Goal: Task Accomplishment & Management: Manage account settings

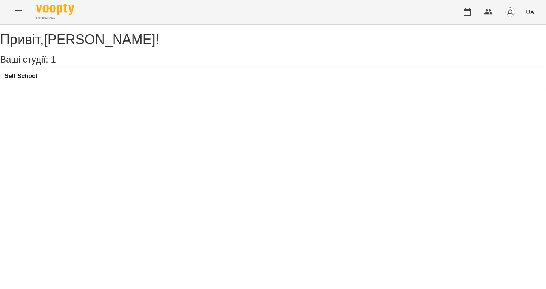
click at [18, 7] on button "Menu" at bounding box center [18, 12] width 18 height 18
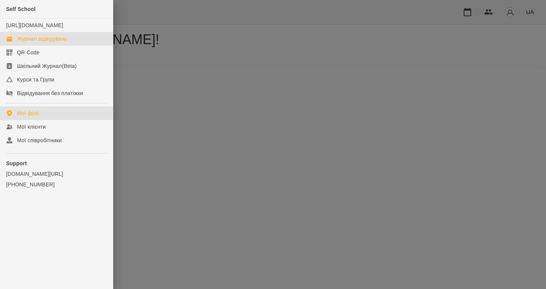
click at [45, 43] on div "Журнал відвідувань" at bounding box center [42, 39] width 50 height 8
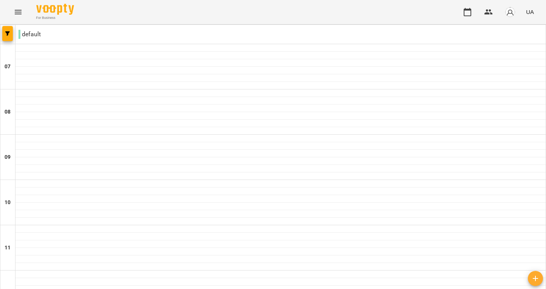
type input "**********"
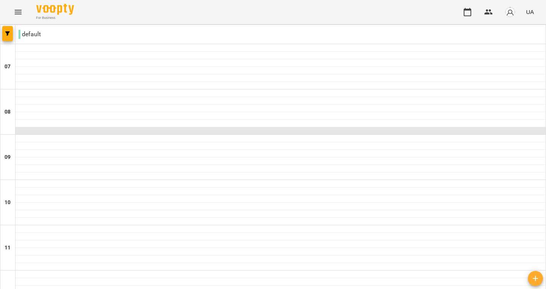
scroll to position [298, 0]
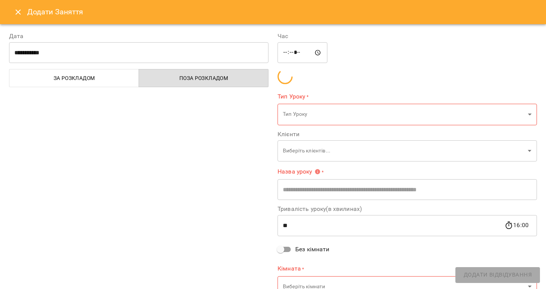
type input "**********"
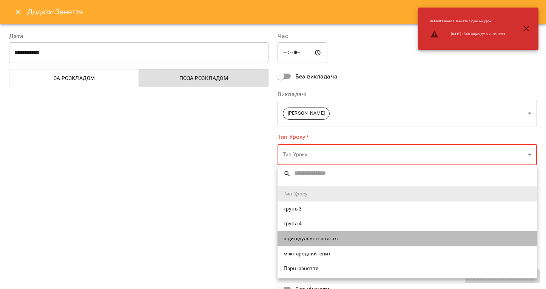
click at [336, 243] on li "індивідуальні заняття" at bounding box center [406, 238] width 259 height 15
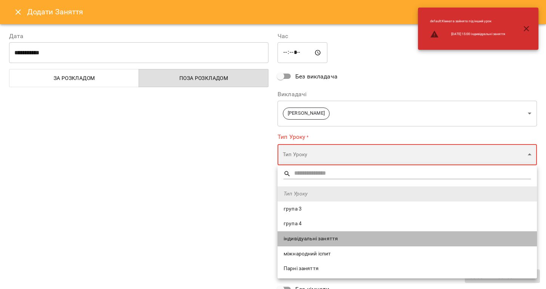
type input "**********"
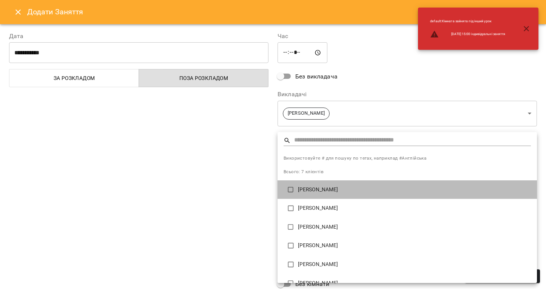
click at [317, 186] on p "[PERSON_NAME]" at bounding box center [414, 190] width 233 height 8
type input "**********"
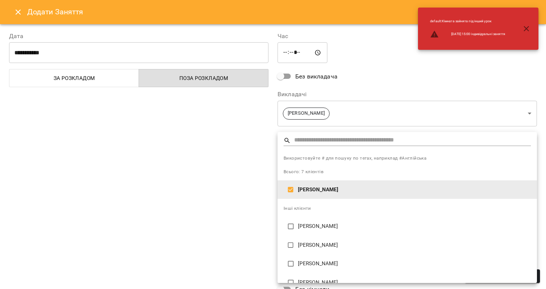
click at [233, 214] on div at bounding box center [273, 144] width 546 height 289
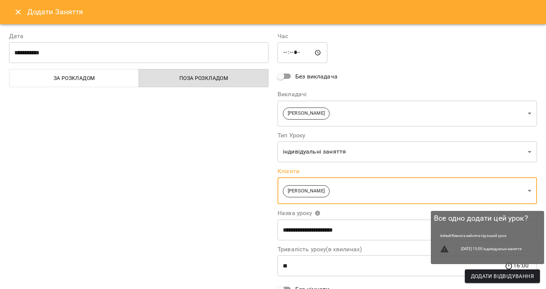
click at [502, 279] on span "Додати Відвідування" at bounding box center [502, 276] width 63 height 9
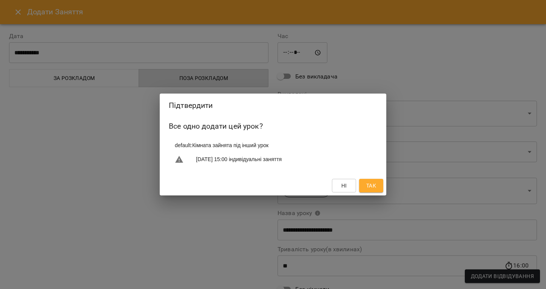
click at [374, 189] on span "Так" at bounding box center [371, 185] width 10 height 9
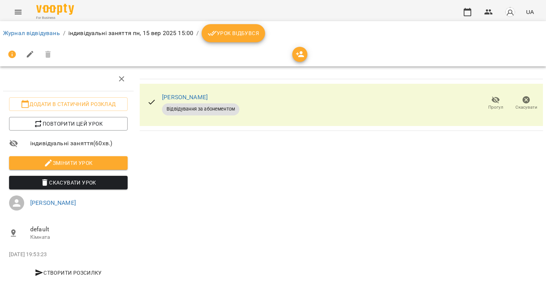
click at [233, 36] on span "Урок відбувся" at bounding box center [233, 33] width 51 height 9
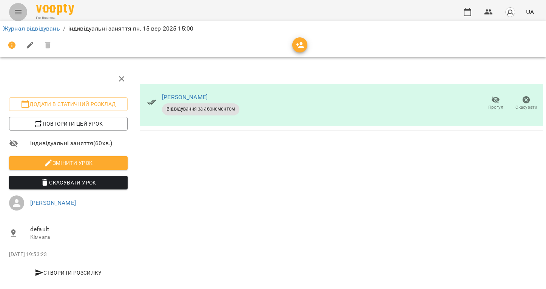
click at [25, 12] on button "Menu" at bounding box center [18, 12] width 18 height 18
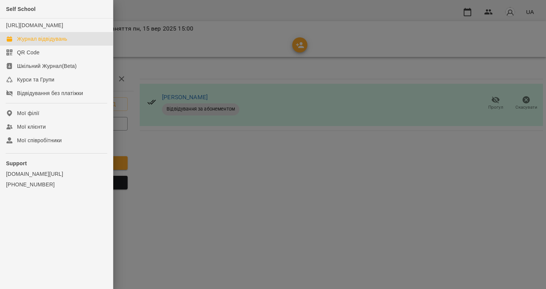
click at [52, 43] on div "Журнал відвідувань" at bounding box center [42, 39] width 50 height 8
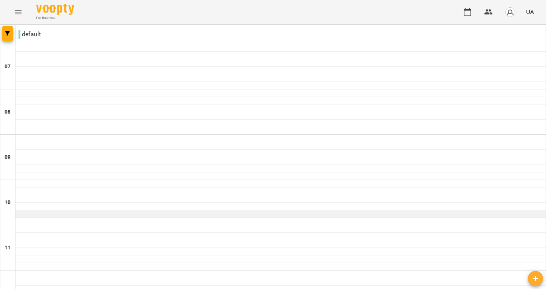
scroll to position [79, 0]
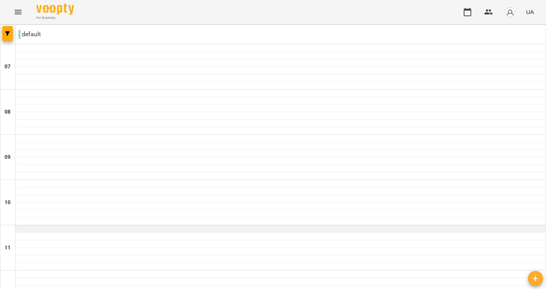
click at [37, 225] on div at bounding box center [280, 229] width 530 height 8
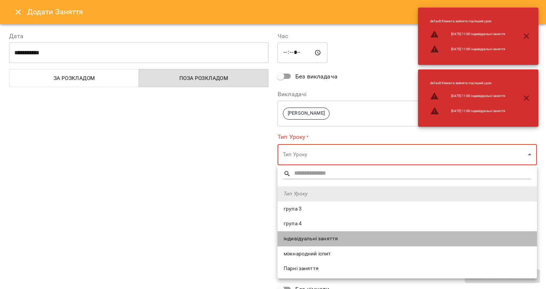
click at [329, 242] on span "індивідуальні заняття" at bounding box center [406, 239] width 247 height 8
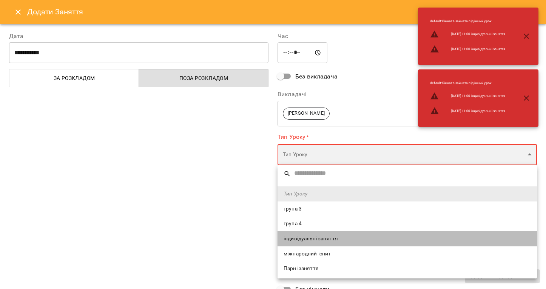
type input "**********"
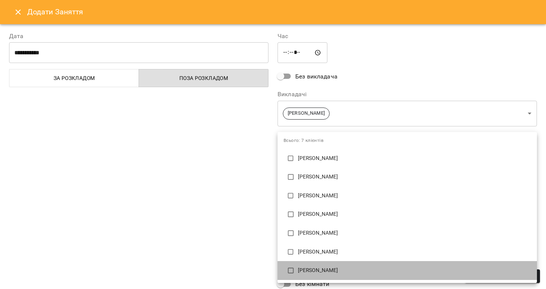
click at [310, 274] on p "[PERSON_NAME]" at bounding box center [414, 271] width 233 height 8
type input "**********"
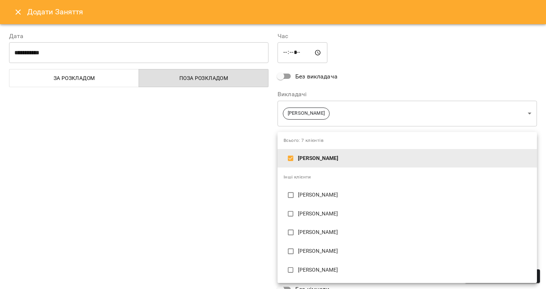
click at [217, 249] on div at bounding box center [273, 144] width 546 height 289
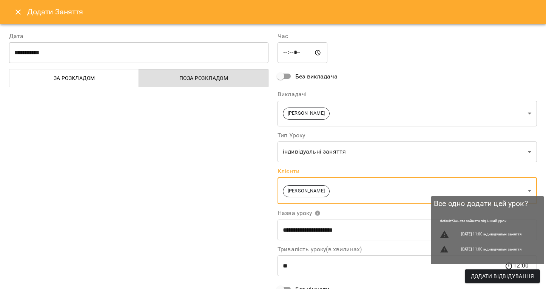
click at [525, 277] on span "Додати Відвідування" at bounding box center [502, 276] width 63 height 9
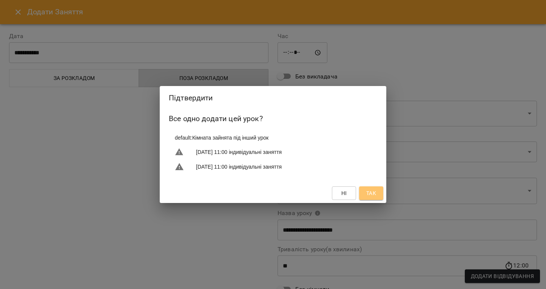
click at [366, 195] on span "Так" at bounding box center [371, 193] width 10 height 9
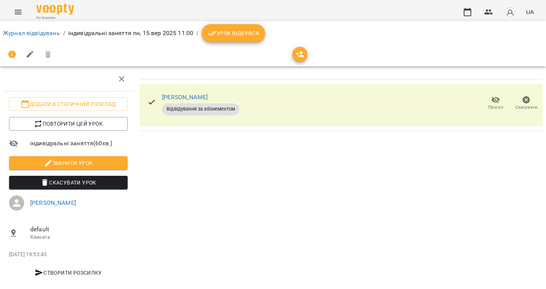
click at [239, 36] on span "Урок відбувся" at bounding box center [233, 33] width 51 height 9
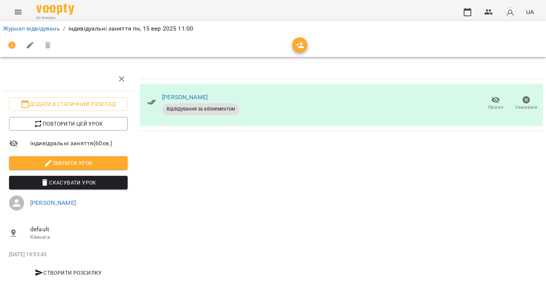
click at [511, 11] on img "button" at bounding box center [510, 12] width 11 height 11
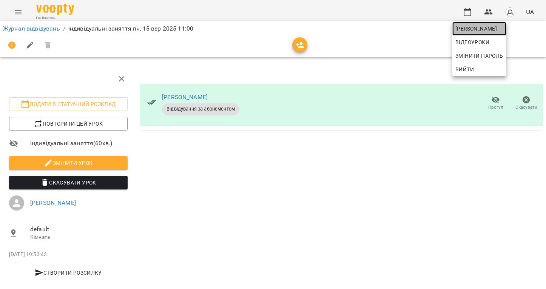
click at [490, 32] on span "[PERSON_NAME]" at bounding box center [479, 28] width 48 height 9
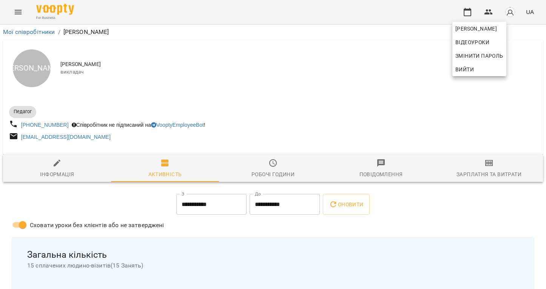
click at [258, 119] on div at bounding box center [273, 144] width 546 height 289
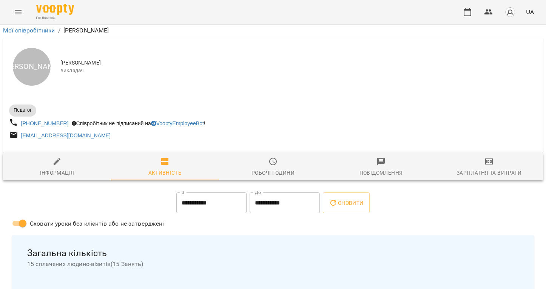
scroll to position [840, 0]
click at [508, 15] on img "button" at bounding box center [510, 12] width 11 height 11
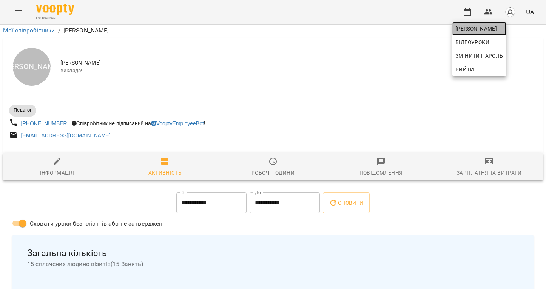
click at [484, 32] on span "[PERSON_NAME]" at bounding box center [479, 28] width 48 height 9
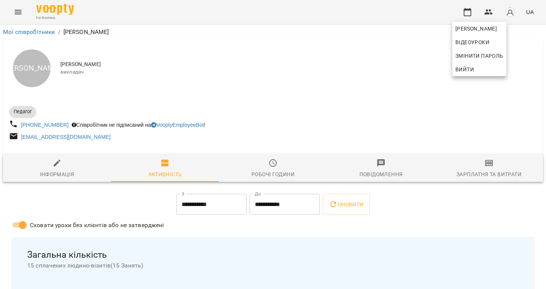
click at [342, 109] on div at bounding box center [273, 144] width 546 height 289
